Goal: Task Accomplishment & Management: Manage account settings

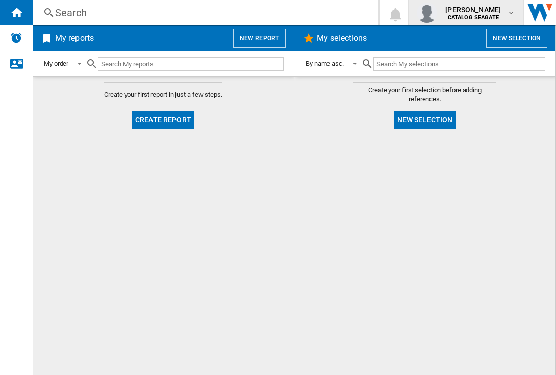
click at [485, 11] on span "[PERSON_NAME]" at bounding box center [473, 10] width 56 height 10
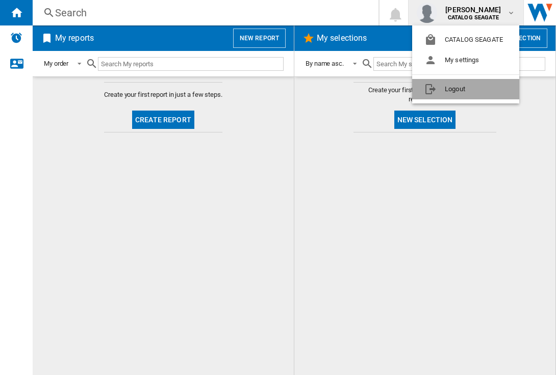
click at [487, 89] on button "Logout" at bounding box center [465, 89] width 107 height 20
